Goal: Information Seeking & Learning: Learn about a topic

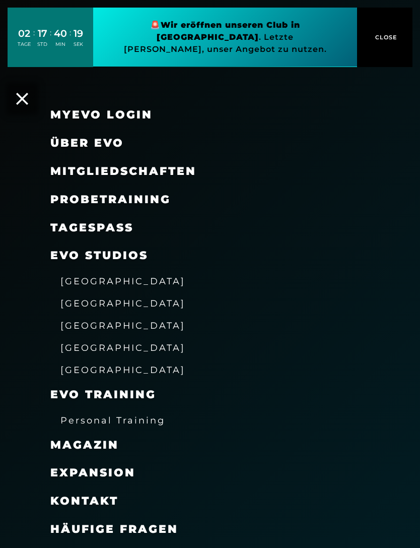
click at [138, 112] on link "MyEVO Login" at bounding box center [101, 115] width 102 height 14
click at [167, 171] on span "Mitgliedschaften" at bounding box center [123, 171] width 146 height 14
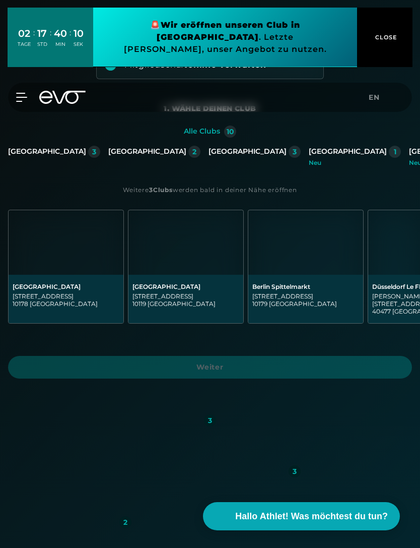
scroll to position [114, 0]
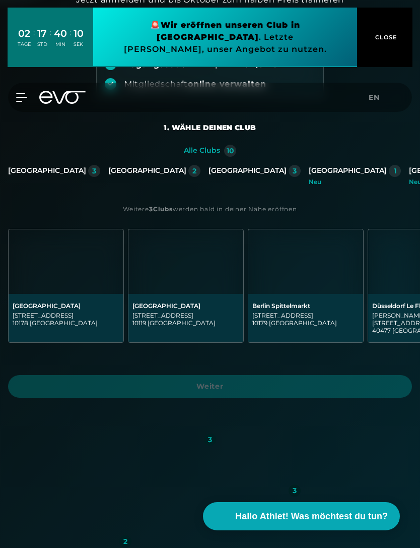
click at [79, 172] on div "[GEOGRAPHIC_DATA]" at bounding box center [47, 170] width 78 height 9
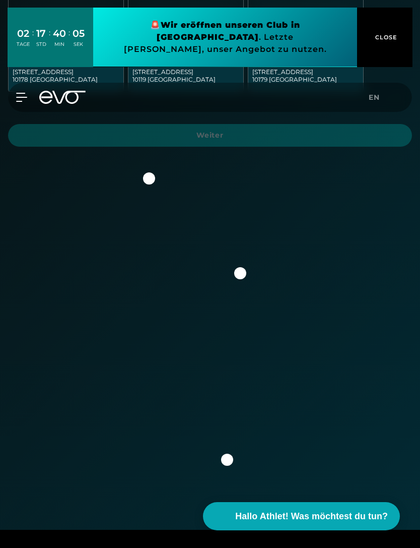
click at [143, 175] on img at bounding box center [210, 324] width 339 height 339
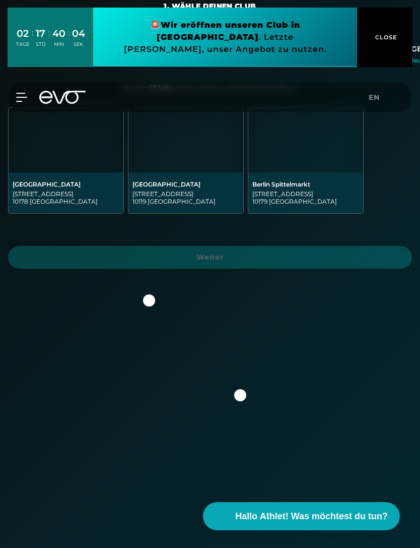
scroll to position [235, 0]
click at [35, 118] on img at bounding box center [66, 140] width 115 height 65
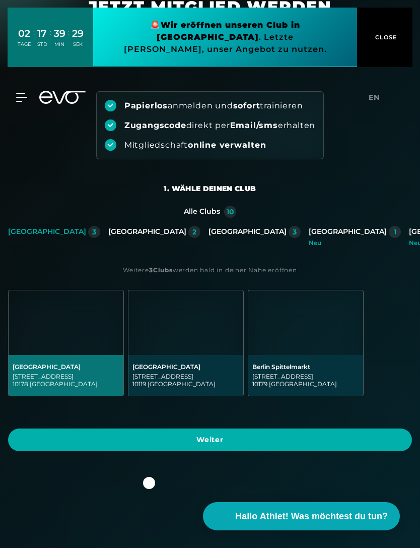
scroll to position [0, 0]
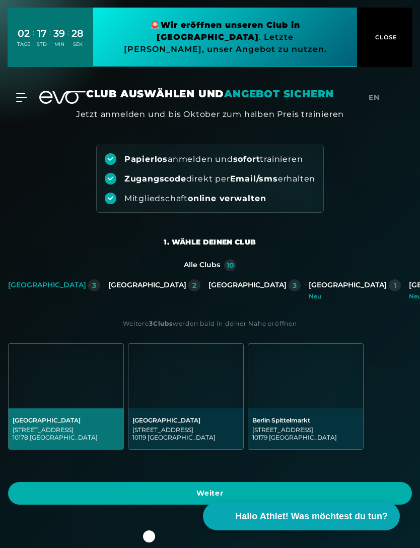
click at [25, 93] on icon at bounding box center [21, 97] width 11 height 9
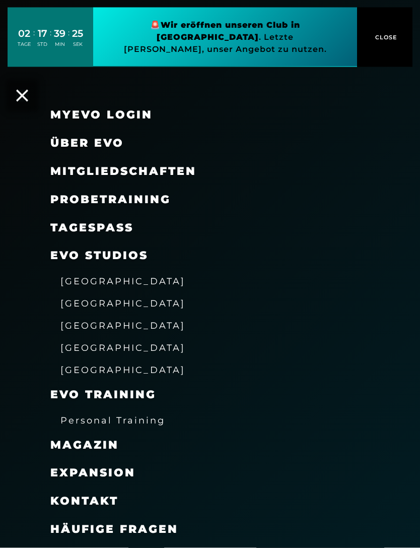
scroll to position [8, 0]
click at [124, 221] on link "TAGESPASS" at bounding box center [91, 228] width 83 height 14
click at [115, 277] on span "[GEOGRAPHIC_DATA]" at bounding box center [122, 281] width 125 height 11
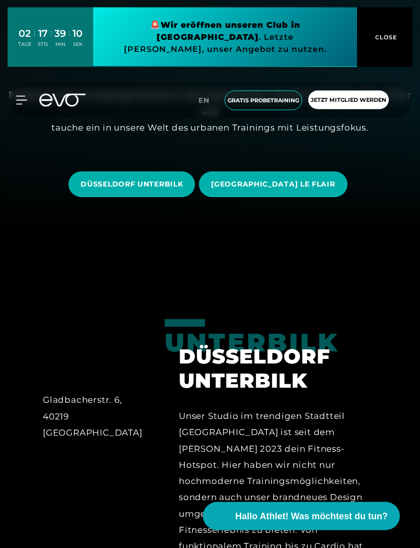
scroll to position [318, 0]
click at [286, 190] on span "[GEOGRAPHIC_DATA] LE FLAIR" at bounding box center [273, 184] width 124 height 11
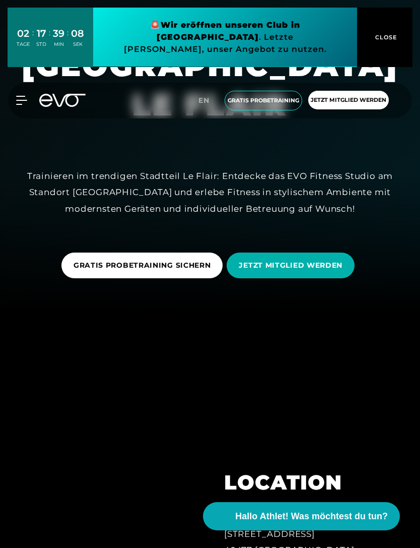
scroll to position [256, 0]
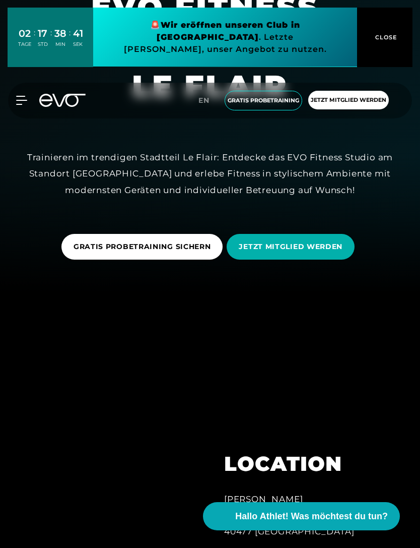
click at [393, 33] on span "CLOSE" at bounding box center [385, 37] width 25 height 9
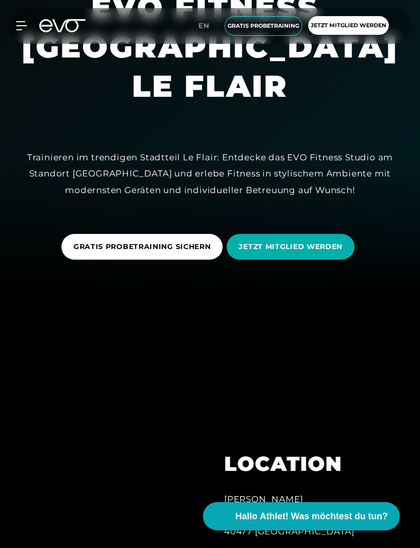
click at [20, 22] on icon at bounding box center [21, 26] width 11 height 8
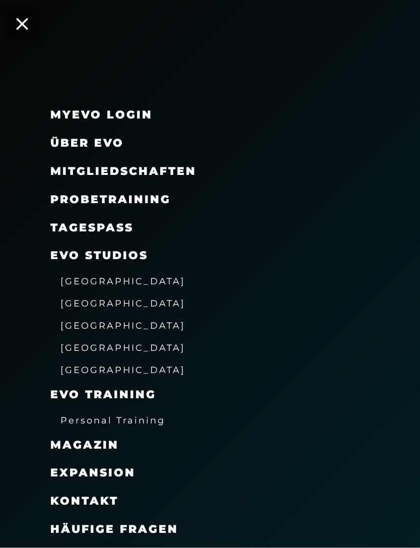
scroll to position [725, 0]
click at [143, 526] on span "Häufige Fragen" at bounding box center [114, 529] width 128 height 14
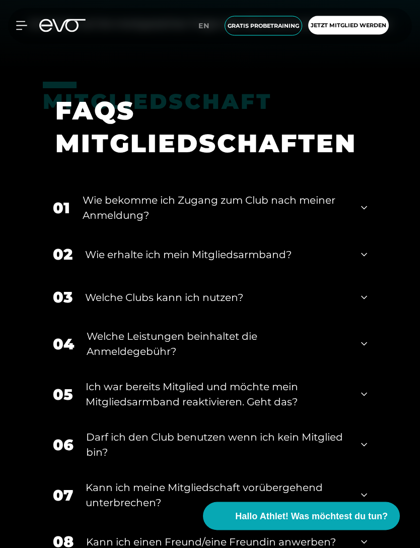
scroll to position [506, 0]
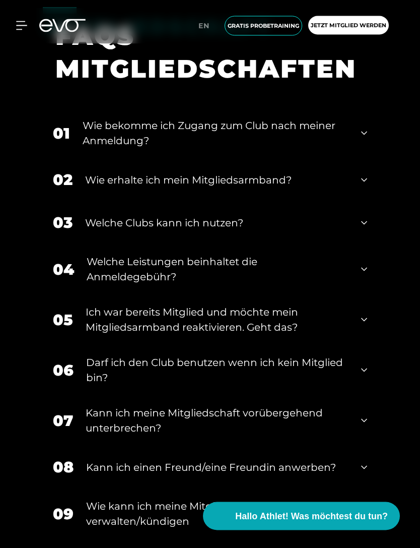
click at [327, 188] on div "Wie erhalte ich mein Mitgliedsarmband?" at bounding box center [217, 180] width 264 height 15
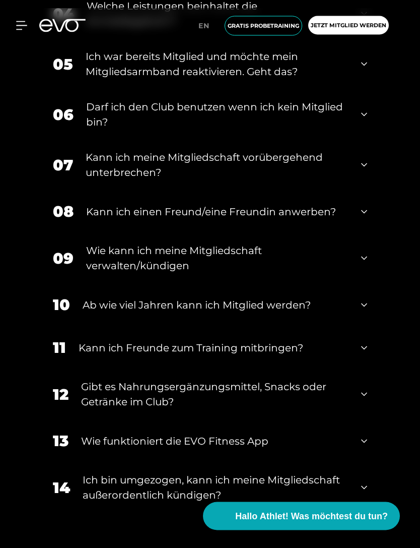
scroll to position [924, 0]
click at [337, 130] on div "Darf ich den Club benutzen wenn ich kein Mitglied bin?" at bounding box center [217, 114] width 263 height 30
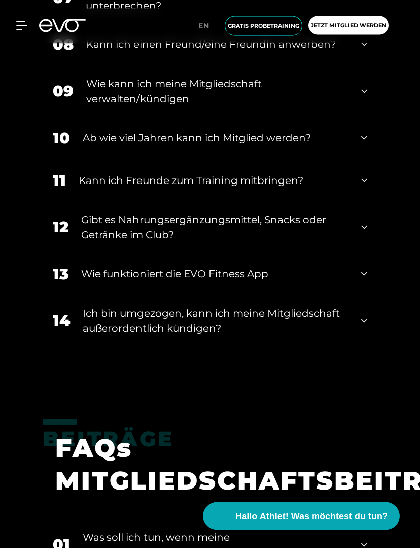
click at [310, 243] on div "Gibt es Nahrungsergänzungsmittel, Snacks oder Getränke im Club?" at bounding box center [215, 228] width 268 height 30
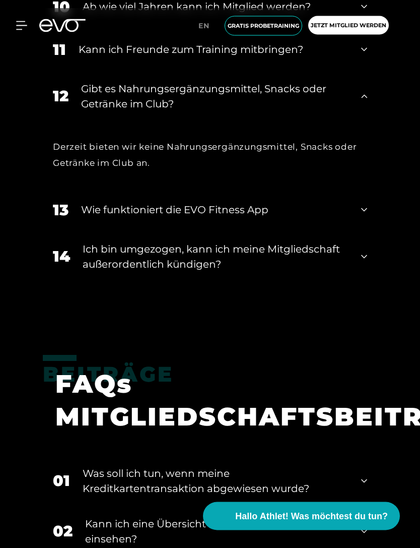
scroll to position [1377, 0]
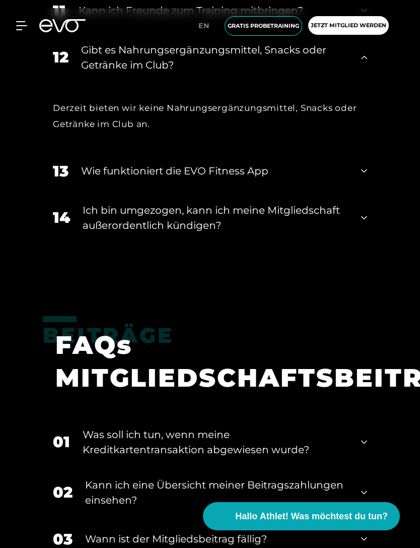
click at [326, 193] on div "13 Wie funktioniert die EVO Fitness App" at bounding box center [210, 171] width 335 height 43
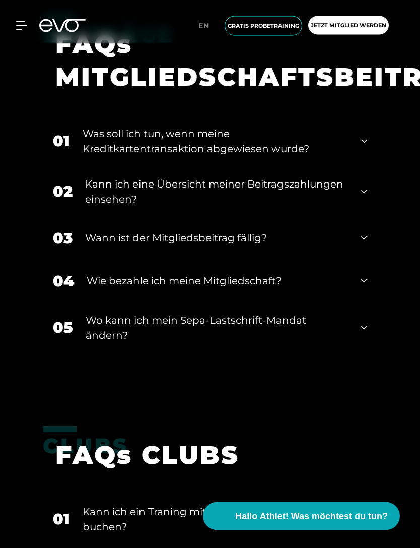
scroll to position [1777, 0]
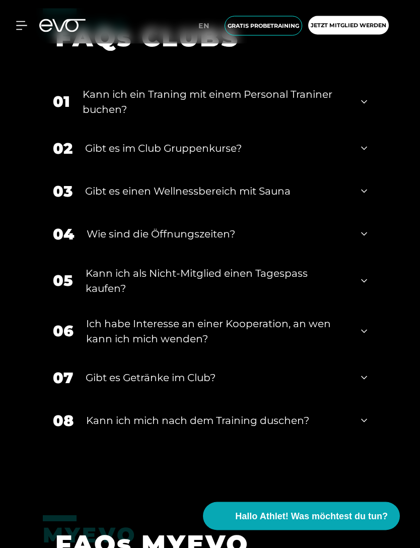
click at [86, 117] on div "Kann ich ein Traning mit einem Personal Traniner buchen?" at bounding box center [216, 102] width 266 height 30
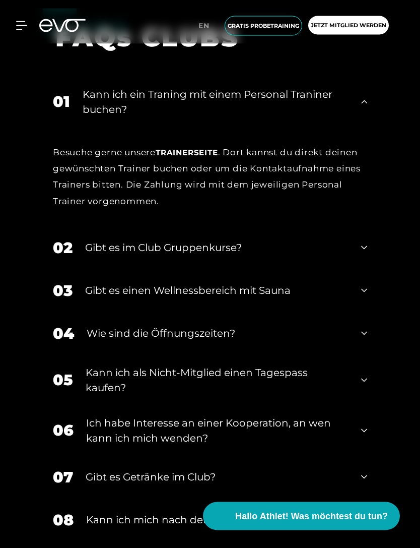
scroll to position [2194, 0]
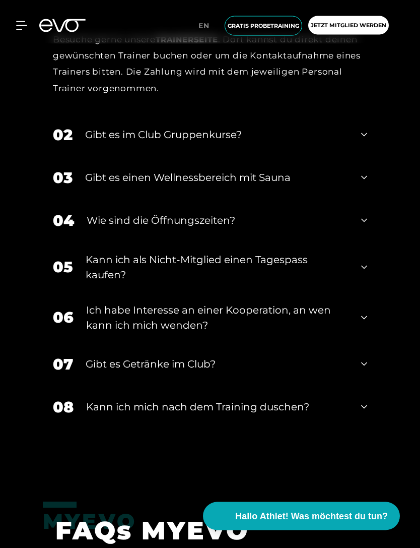
click at [88, 185] on div "Gibt es einen Wellnessbereich mit Sauna" at bounding box center [217, 177] width 264 height 15
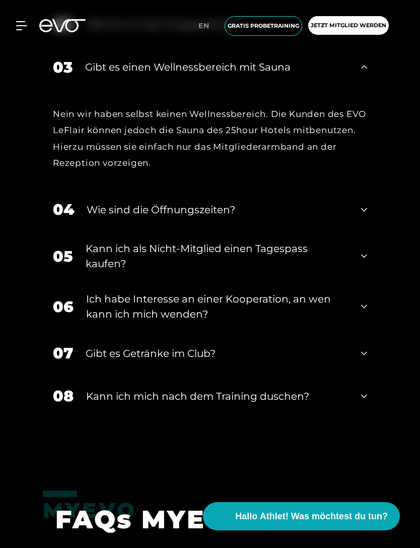
scroll to position [2452, 0]
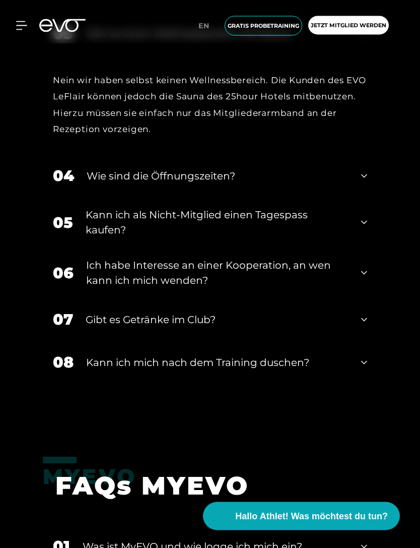
click at [76, 187] on div "04 Wie sind die Öffnungszeiten?" at bounding box center [210, 176] width 335 height 43
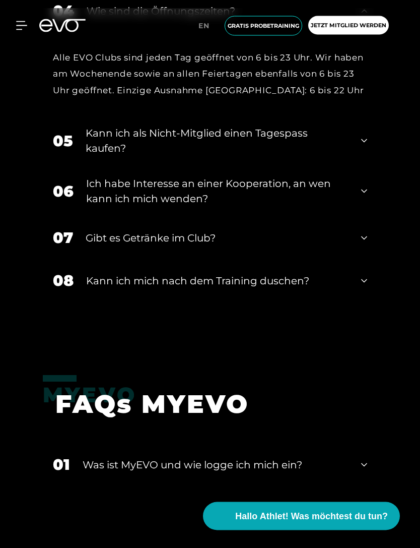
scroll to position [2616, 0]
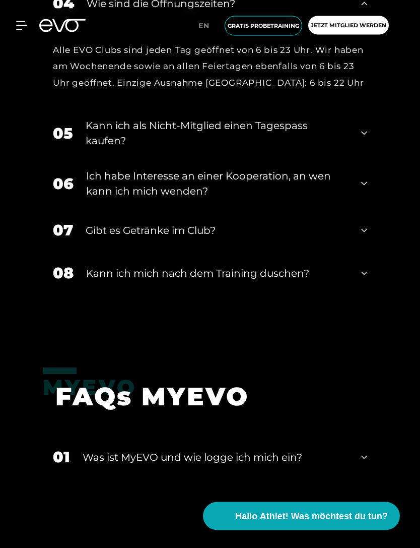
click at [102, 199] on div "Ich habe Interesse an einer Kooperation, an wen kann ich mich wenden?" at bounding box center [217, 184] width 263 height 30
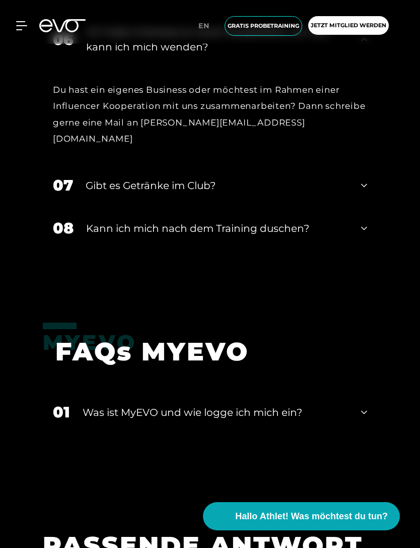
click at [88, 184] on div "Gibt es Getränke im Club?" at bounding box center [217, 185] width 263 height 15
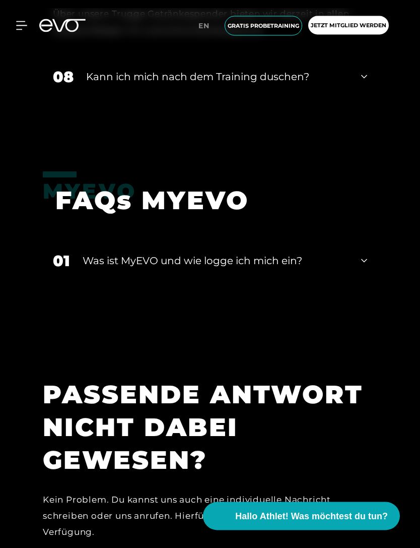
scroll to position [2986, 0]
click at [72, 81] on div "08" at bounding box center [63, 77] width 21 height 23
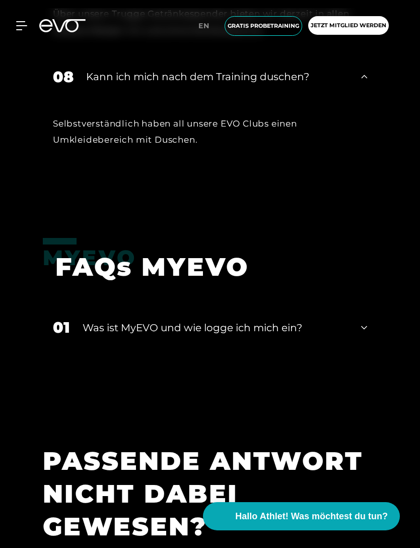
click at [72, 81] on div "08" at bounding box center [63, 77] width 21 height 23
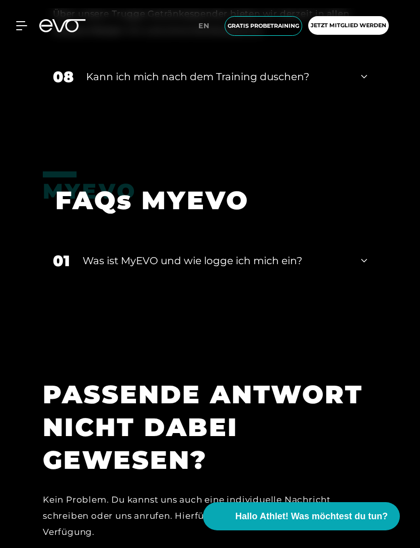
click at [58, 74] on div "08" at bounding box center [63, 77] width 21 height 23
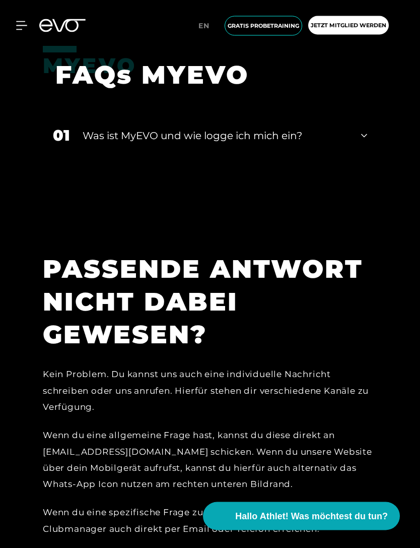
scroll to position [3193, 0]
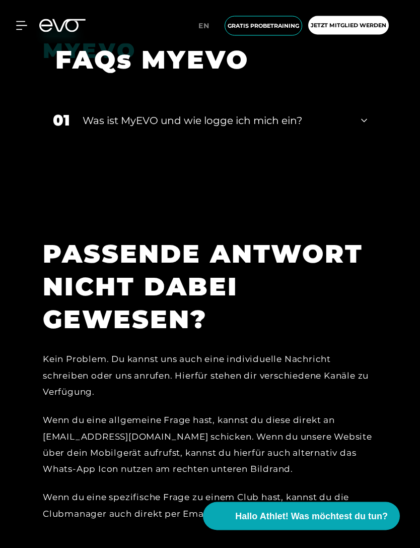
click at [57, 130] on div "01" at bounding box center [61, 120] width 17 height 23
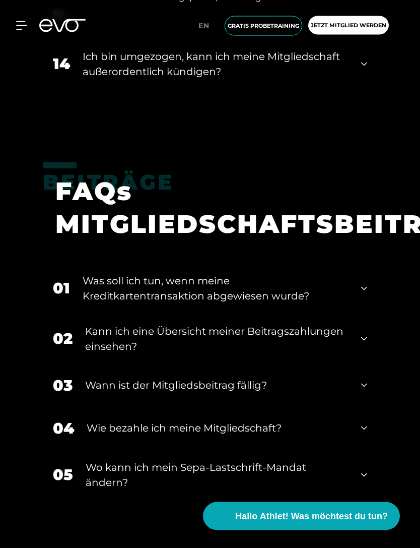
scroll to position [1592, 0]
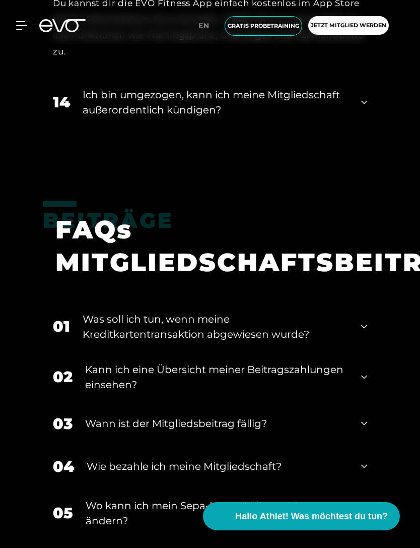
click at [18, 24] on icon at bounding box center [21, 25] width 11 height 9
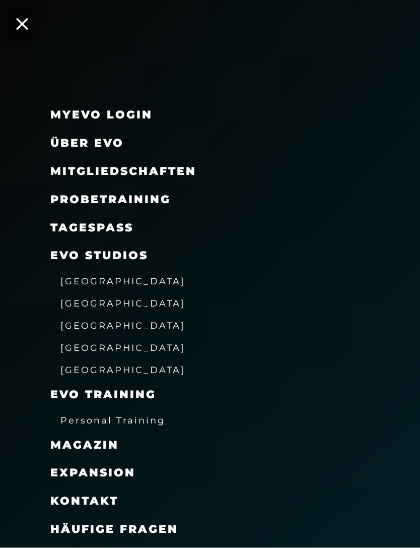
scroll to position [1594, 0]
click at [86, 302] on span "[GEOGRAPHIC_DATA]" at bounding box center [122, 303] width 125 height 11
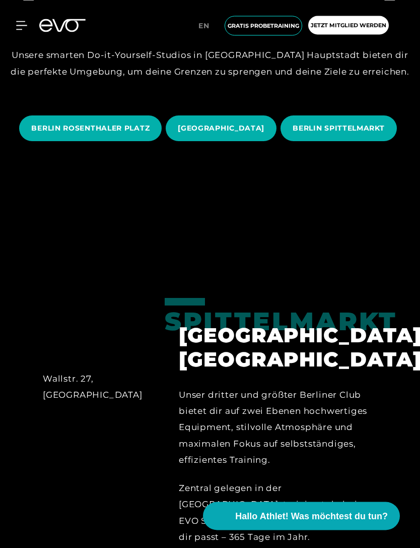
scroll to position [374, 0]
click at [32, 134] on span "BERLIN ROSENTHALER PLATZ" at bounding box center [90, 128] width 118 height 11
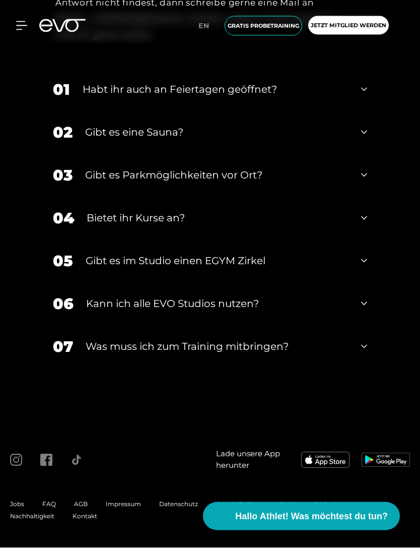
scroll to position [4544, 0]
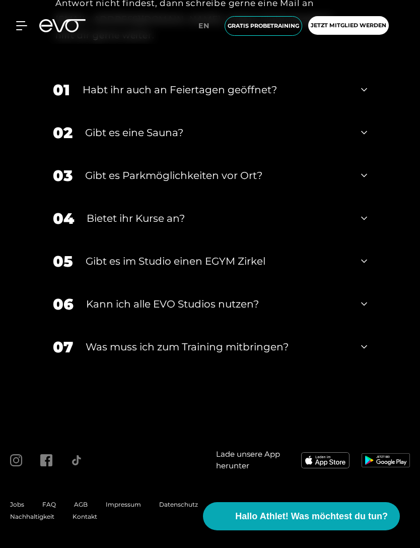
click at [314, 140] on div "Gibt es eine Sauna?" at bounding box center [217, 132] width 264 height 15
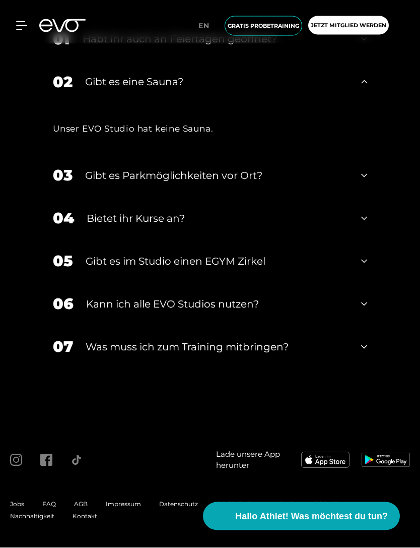
scroll to position [4685, 0]
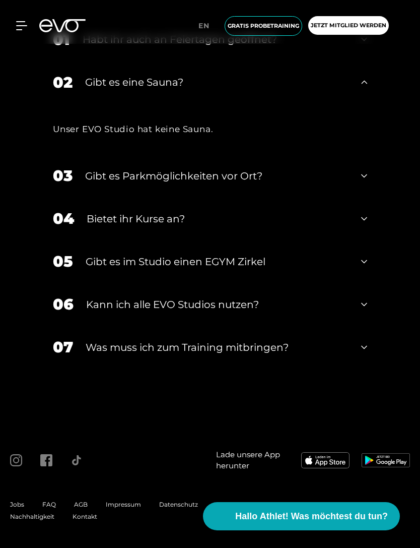
click at [319, 183] on div "Gibt es Parkmöglichkeiten vor Ort?" at bounding box center [217, 175] width 264 height 15
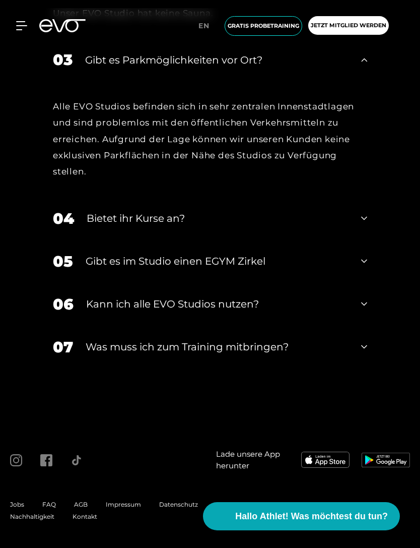
scroll to position [4800, 0]
click at [292, 269] on div "Gibt es im Studio einen EGYM Zirkel" at bounding box center [217, 261] width 263 height 15
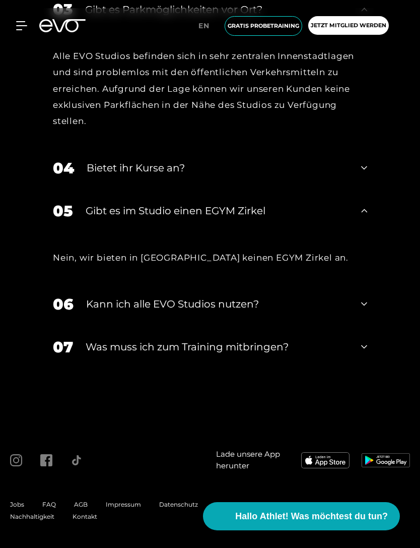
click at [272, 311] on div "Kann ich alle EVO Studios nutzen?" at bounding box center [217, 303] width 263 height 15
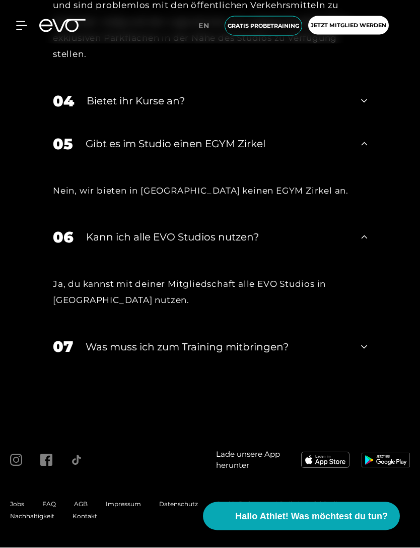
click at [303, 368] on div "07 Was muss ich zum Training mitbringen?" at bounding box center [210, 347] width 335 height 43
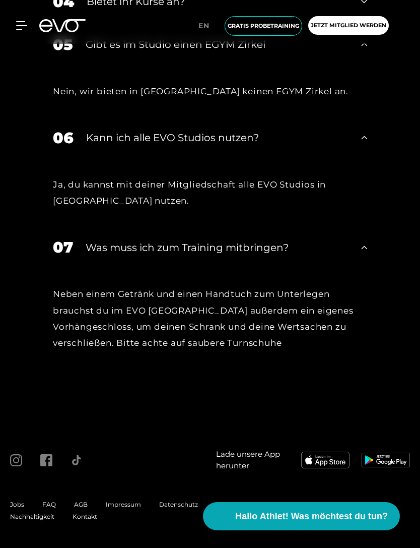
scroll to position [5016, 0]
click at [325, 468] on img at bounding box center [325, 460] width 48 height 16
